Goal: Find specific page/section

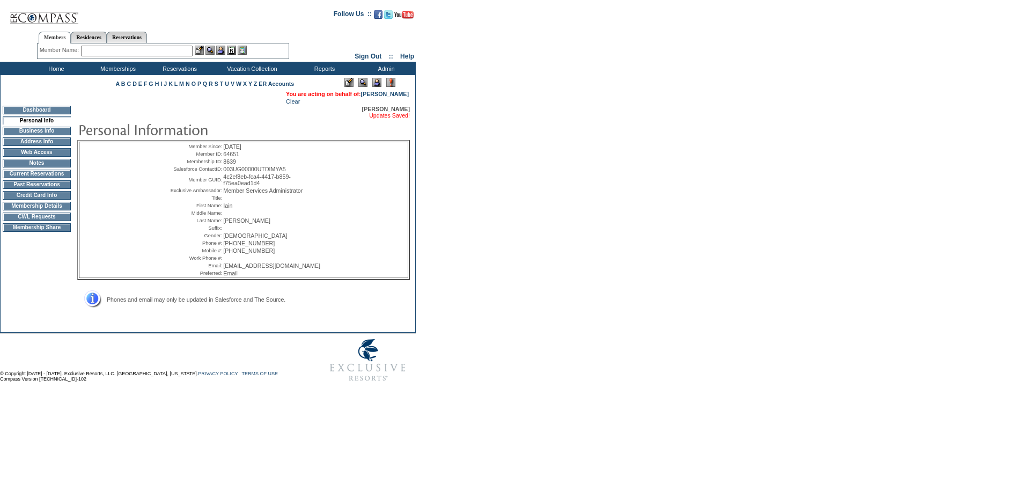
click at [56, 68] on td "Home" at bounding box center [55, 68] width 62 height 13
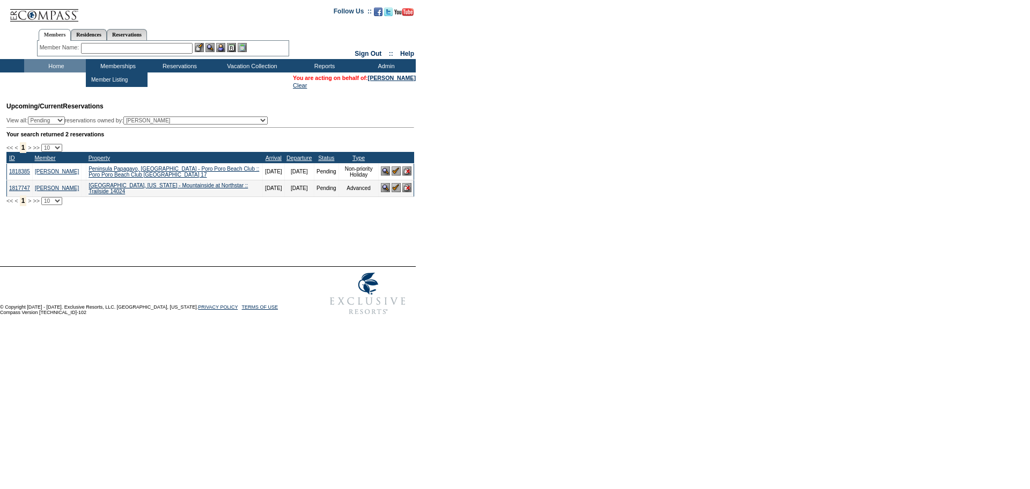
click at [113, 49] on input "text" at bounding box center [137, 48] width 112 height 11
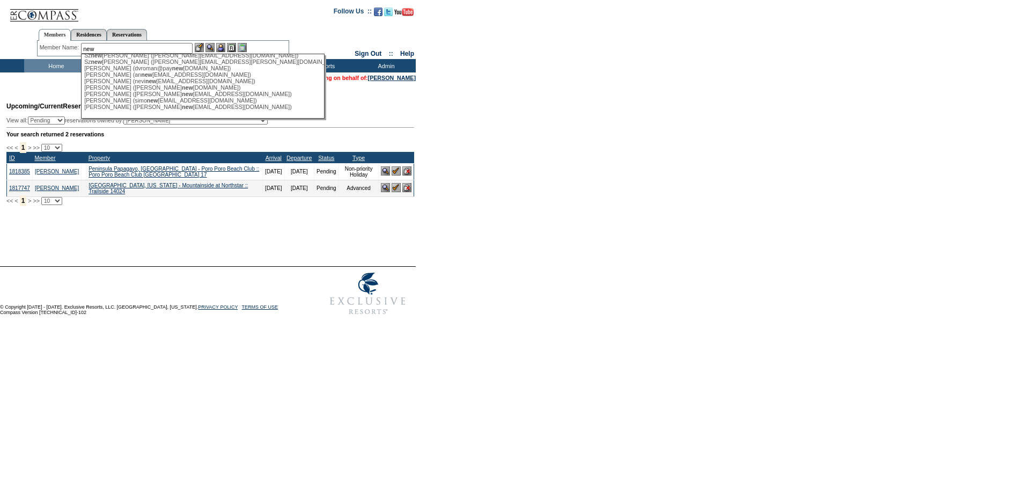
scroll to position [406, 0]
type input "n"
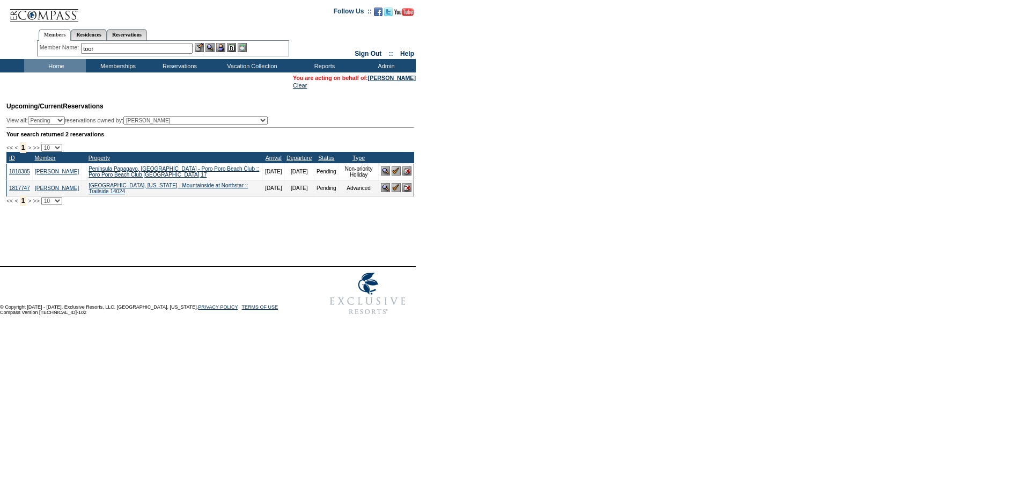
type input "toor"
